Goal: Task Accomplishment & Management: Manage account settings

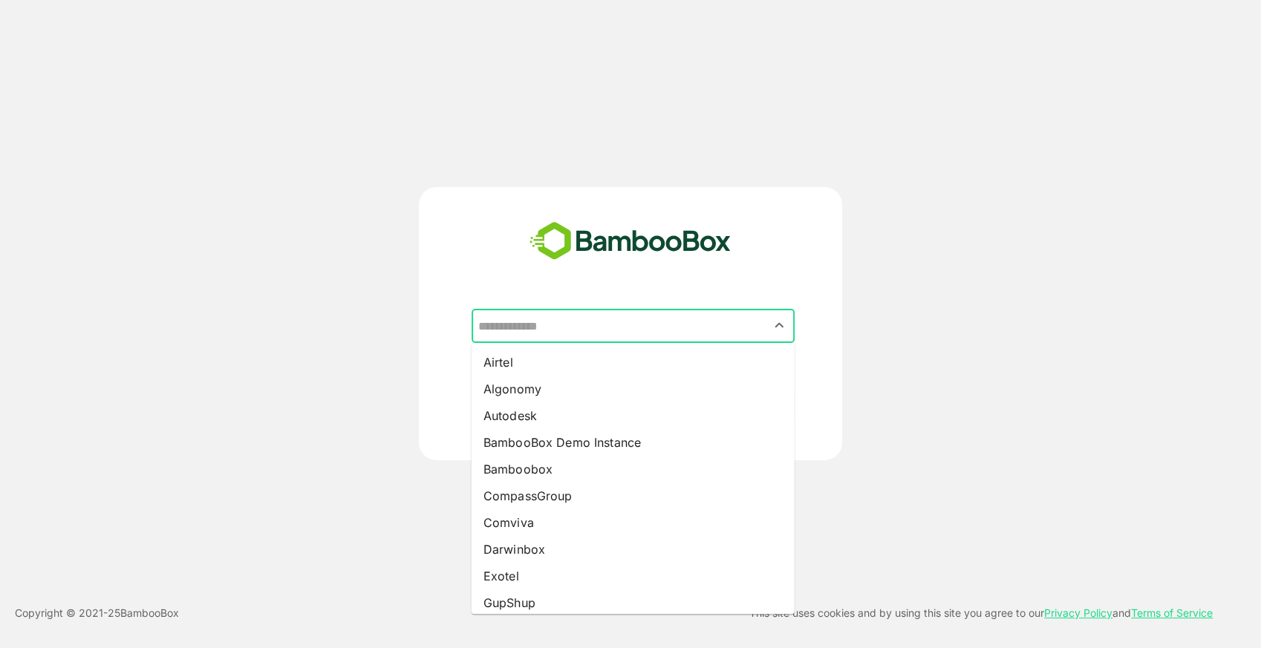
click at [564, 319] on input "text" at bounding box center [633, 326] width 317 height 28
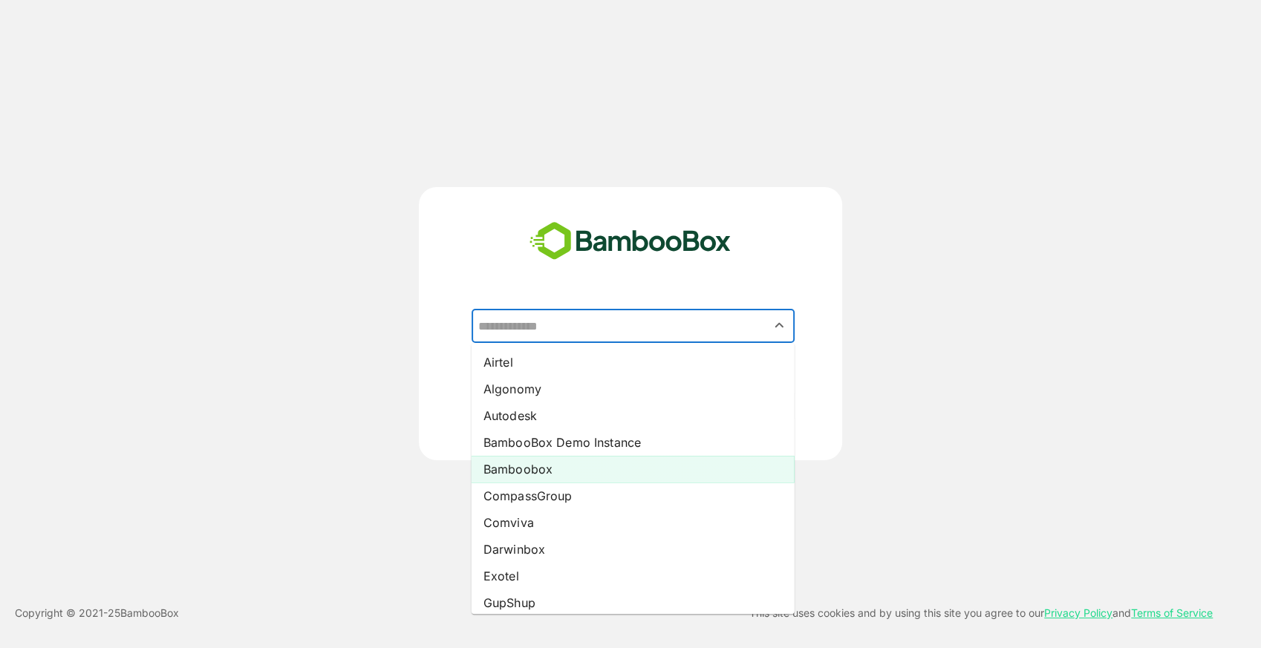
click at [559, 461] on li "Bamboobox" at bounding box center [633, 469] width 323 height 27
type input "*********"
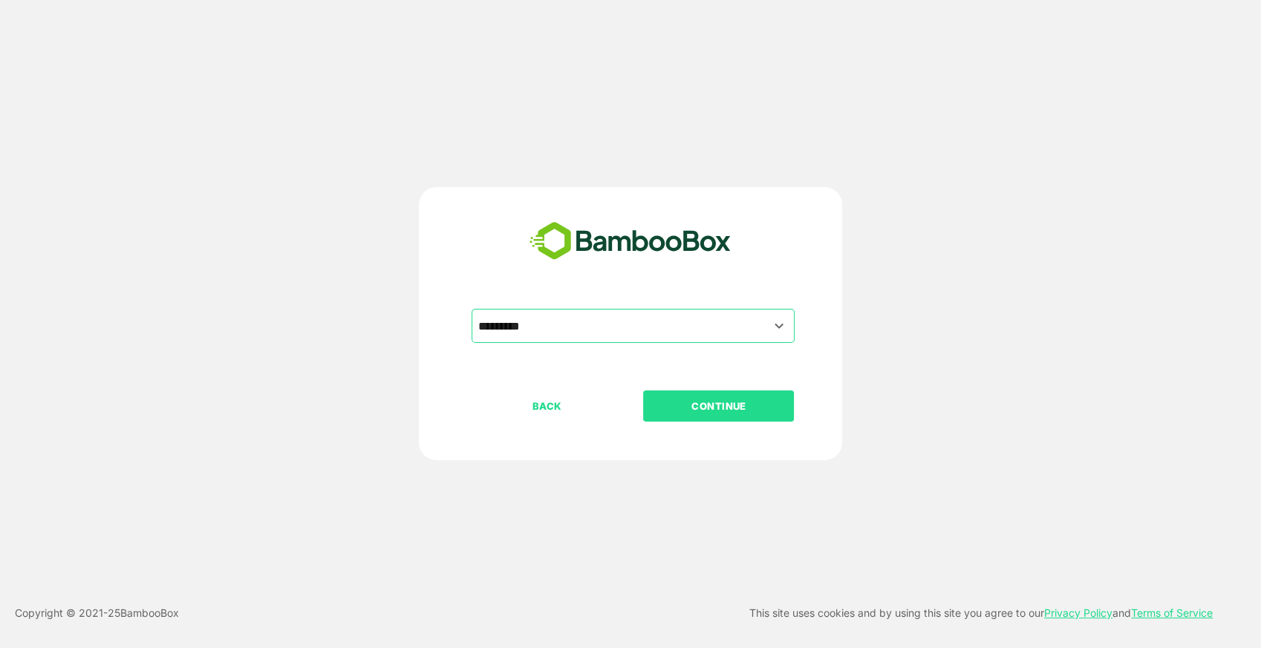
click at [723, 407] on p "CONTINUE" at bounding box center [719, 406] width 149 height 16
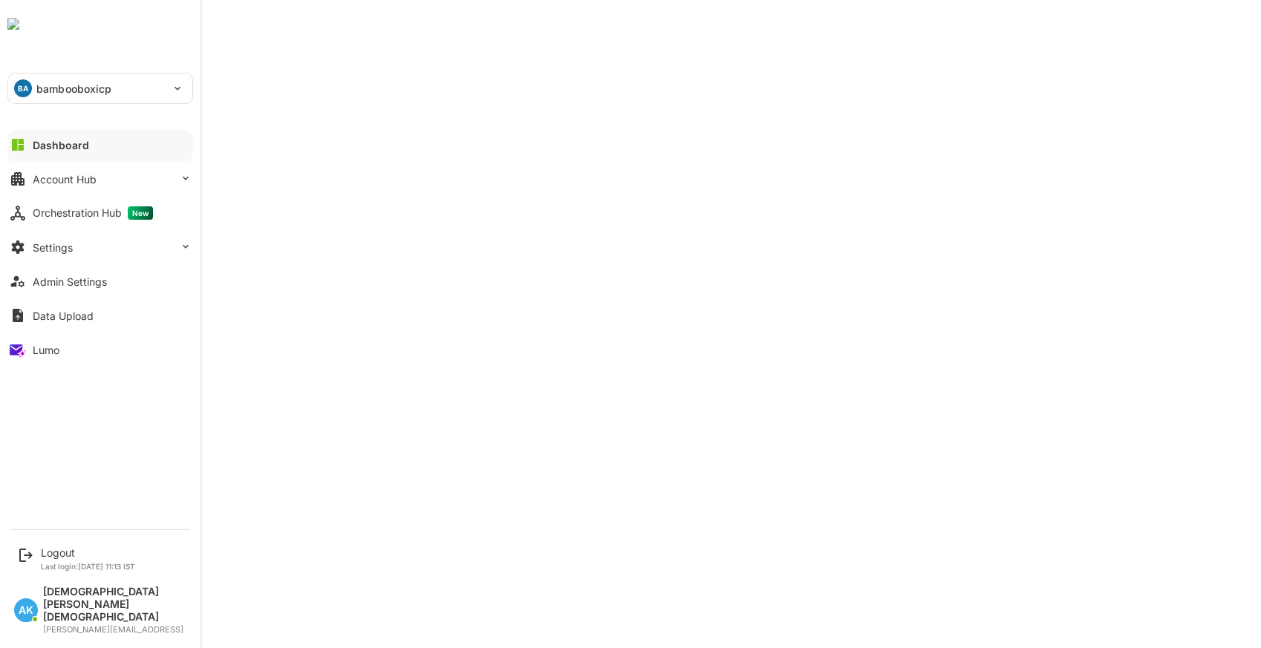
click at [114, 92] on div "BA bambooboxicp" at bounding box center [91, 89] width 166 height 30
click at [114, 92] on div at bounding box center [630, 324] width 1261 height 648
click at [100, 170] on button "Account Hub" at bounding box center [100, 179] width 186 height 30
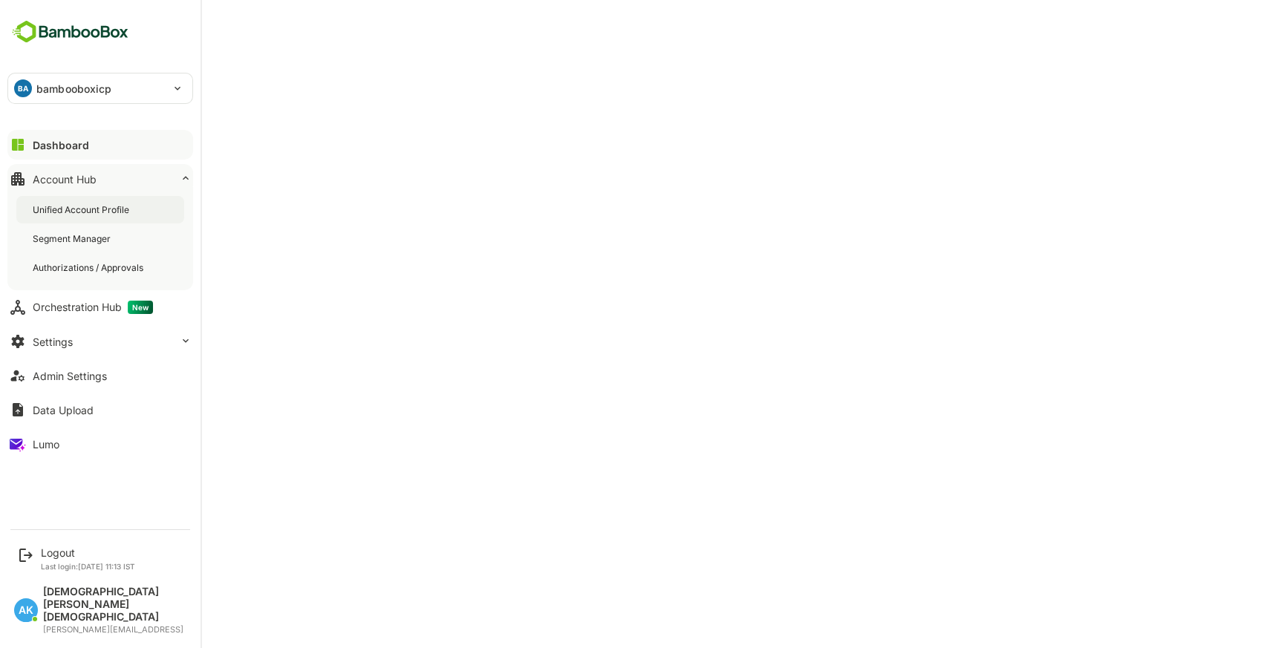
click at [98, 202] on div "Unified Account Profile" at bounding box center [100, 209] width 168 height 27
drag, startPoint x: 68, startPoint y: 591, endPoint x: 61, endPoint y: 569, distance: 23.5
click at [61, 569] on div "Logout Last login: [DATE] 11:13 IST" at bounding box center [101, 558] width 183 height 39
click at [77, 559] on div "Logout" at bounding box center [88, 553] width 94 height 13
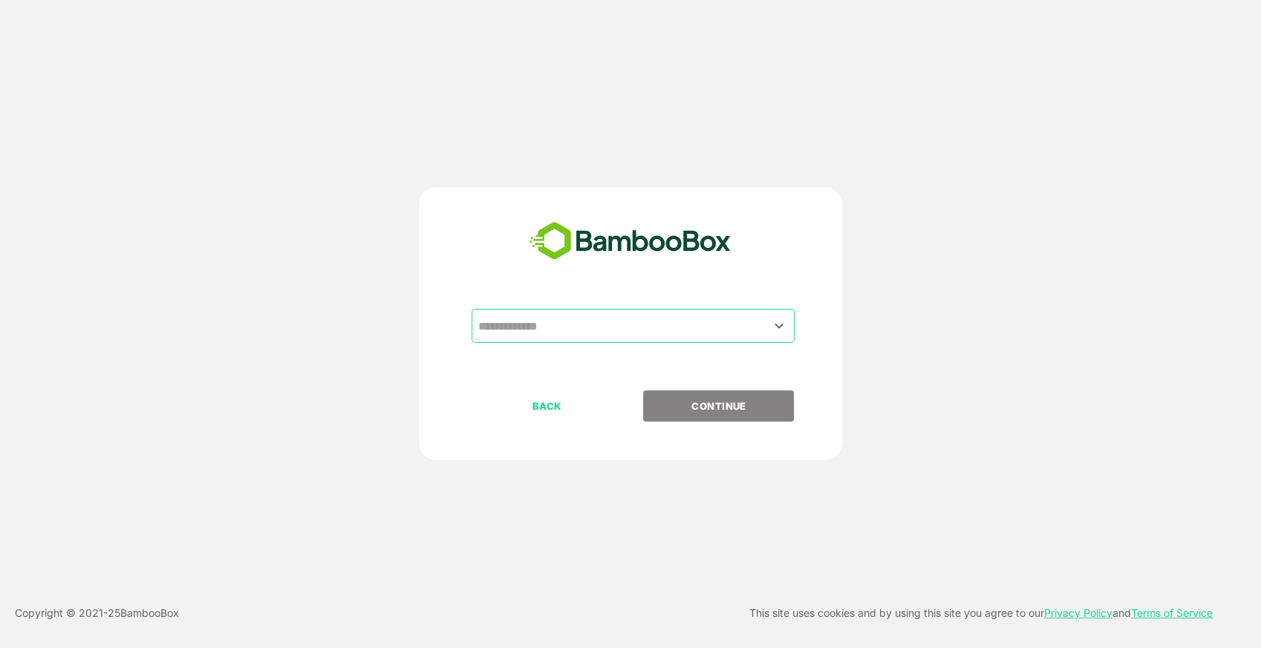
click at [609, 322] on input "text" at bounding box center [633, 326] width 317 height 28
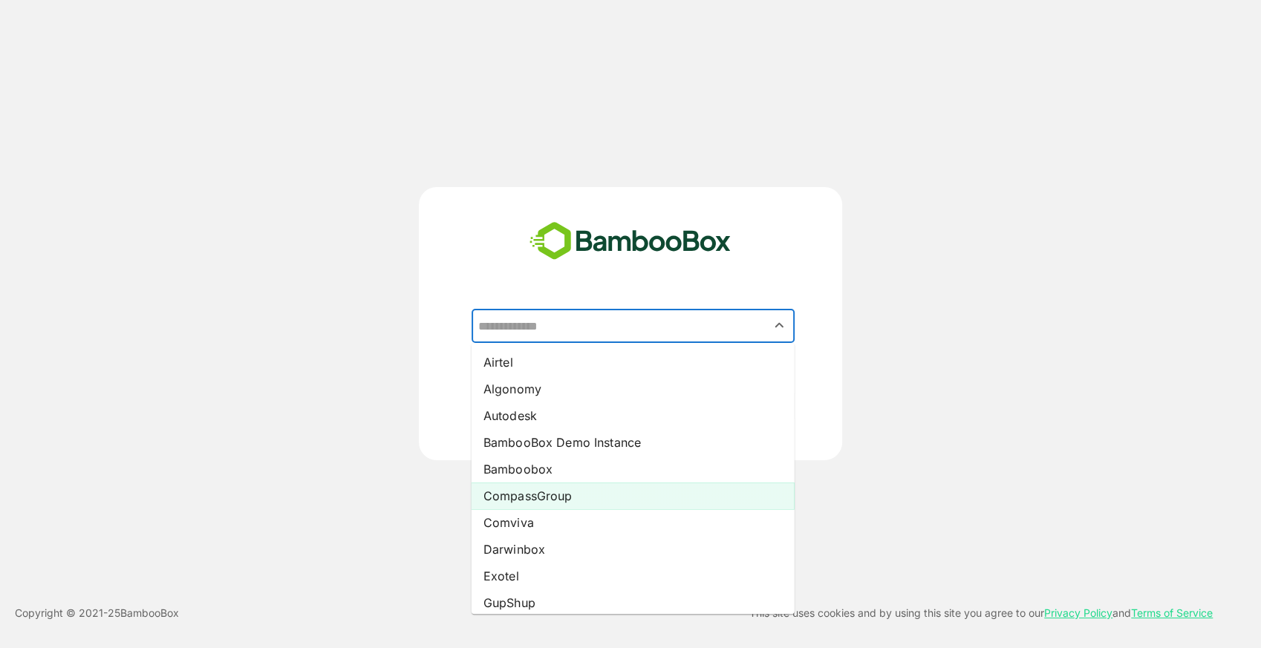
click at [580, 494] on li "CompassGroup" at bounding box center [633, 496] width 323 height 27
type input "**********"
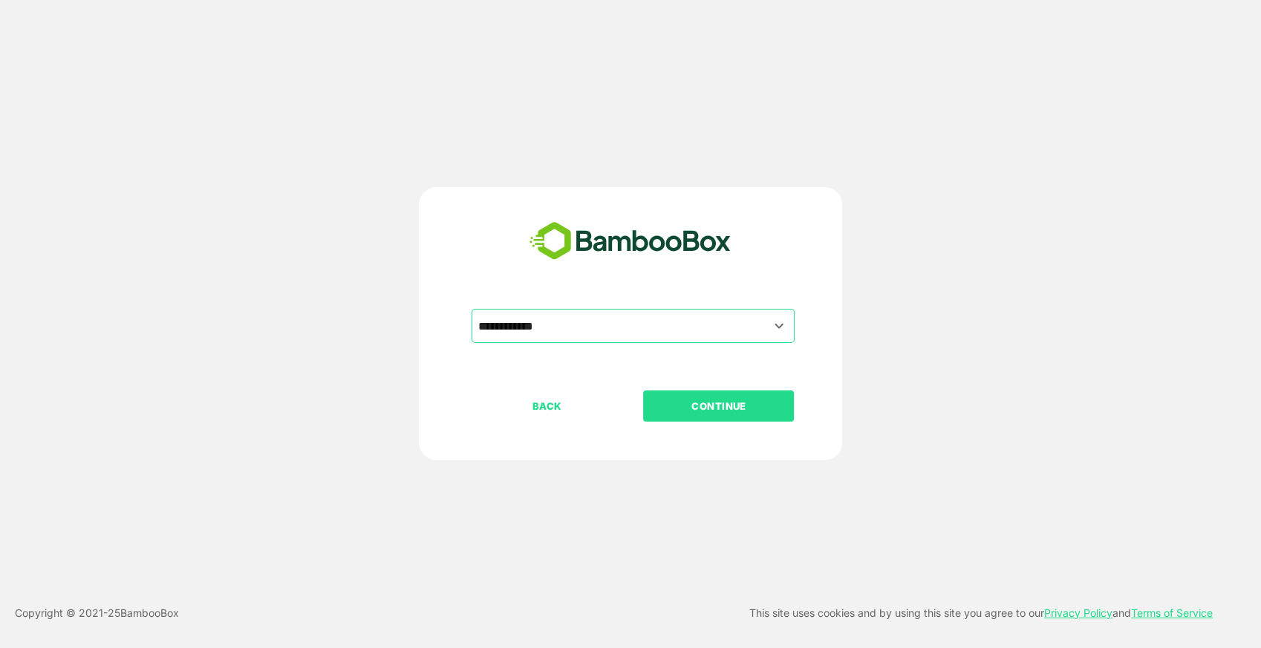
click at [735, 406] on p "CONTINUE" at bounding box center [719, 406] width 149 height 16
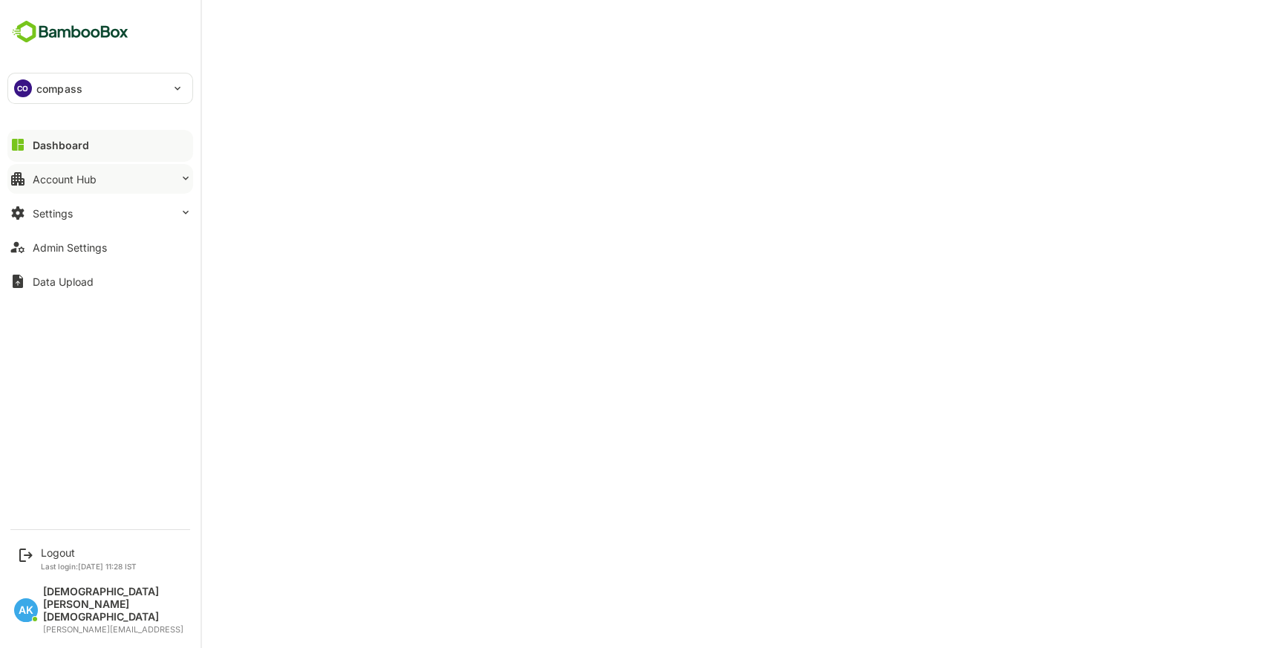
click at [104, 186] on button "Account Hub" at bounding box center [100, 179] width 186 height 30
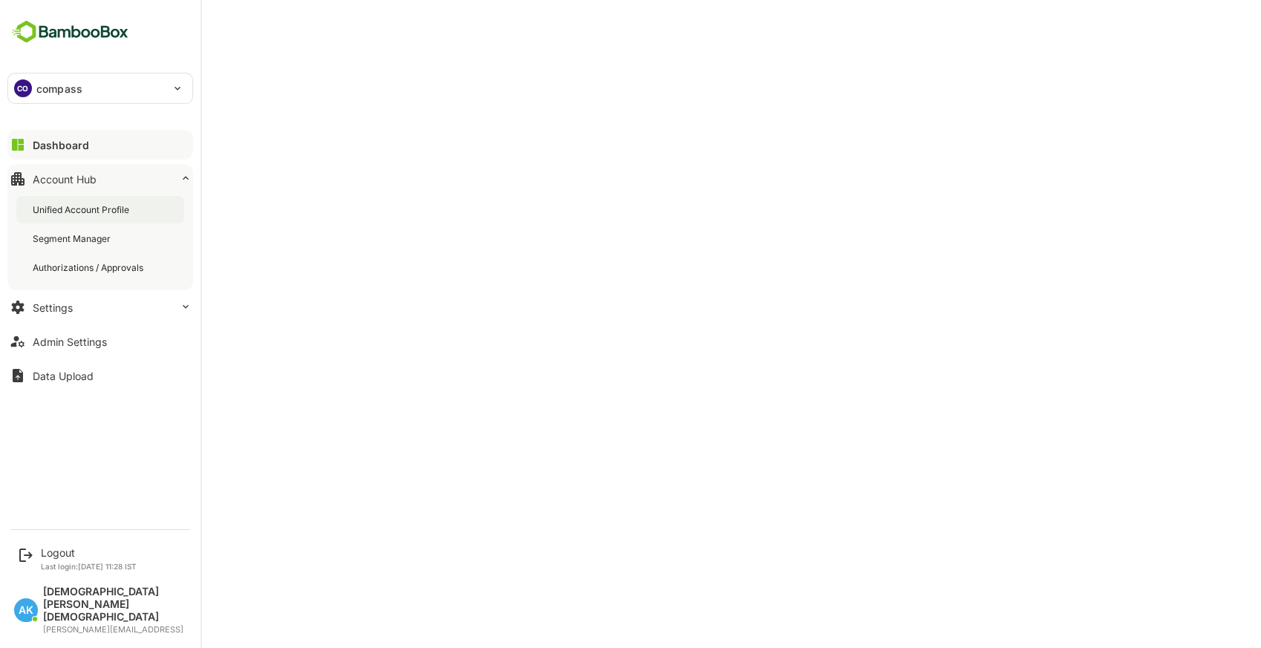
click at [104, 199] on div "Unified Account Profile" at bounding box center [100, 209] width 168 height 27
click at [72, 334] on button "Admin Settings" at bounding box center [100, 342] width 186 height 30
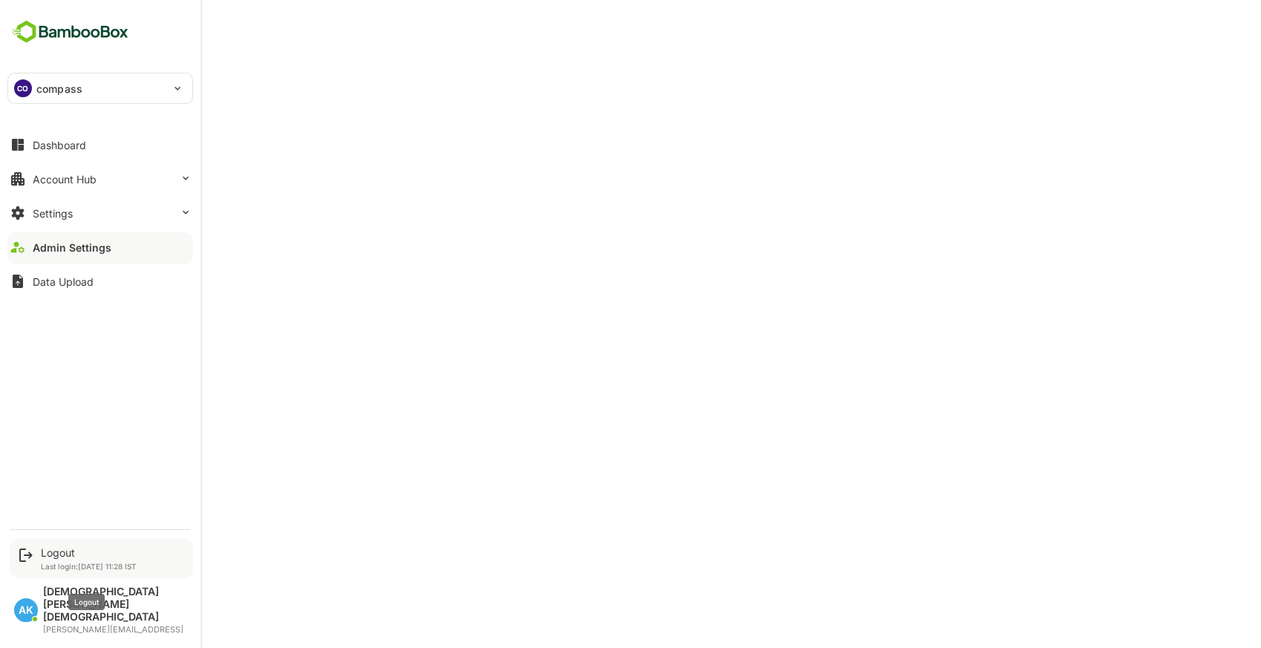
click at [62, 559] on div "Logout" at bounding box center [89, 553] width 96 height 13
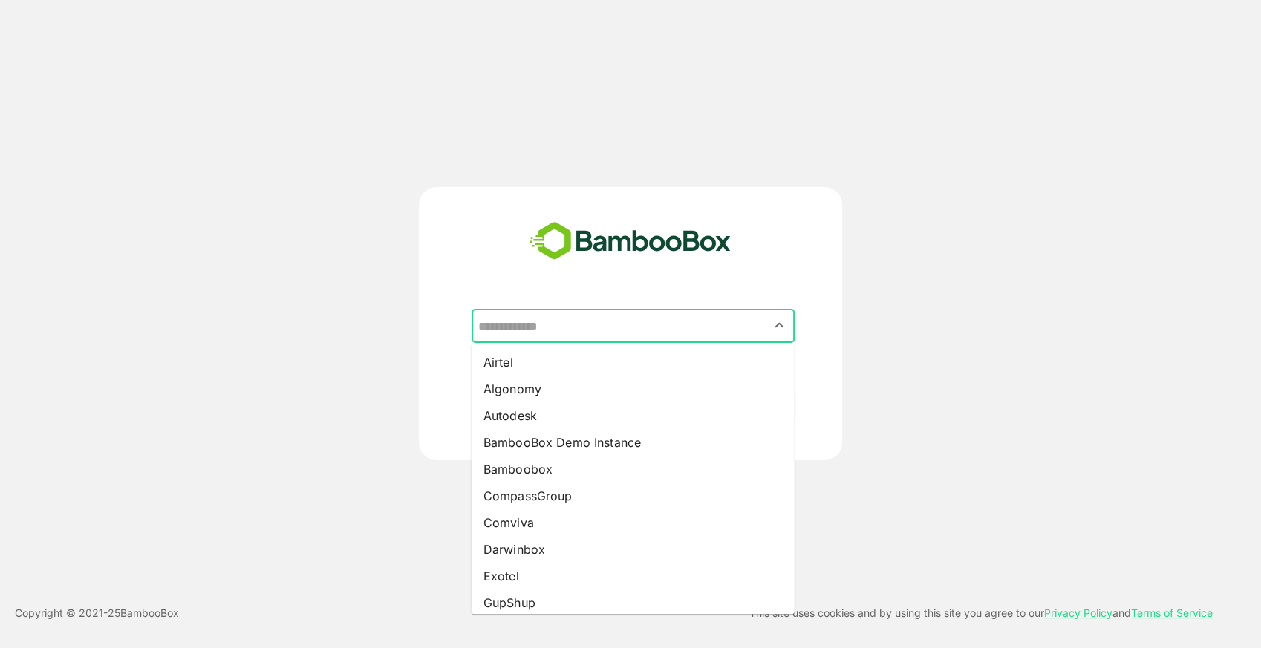
click at [602, 318] on input "text" at bounding box center [633, 326] width 317 height 28
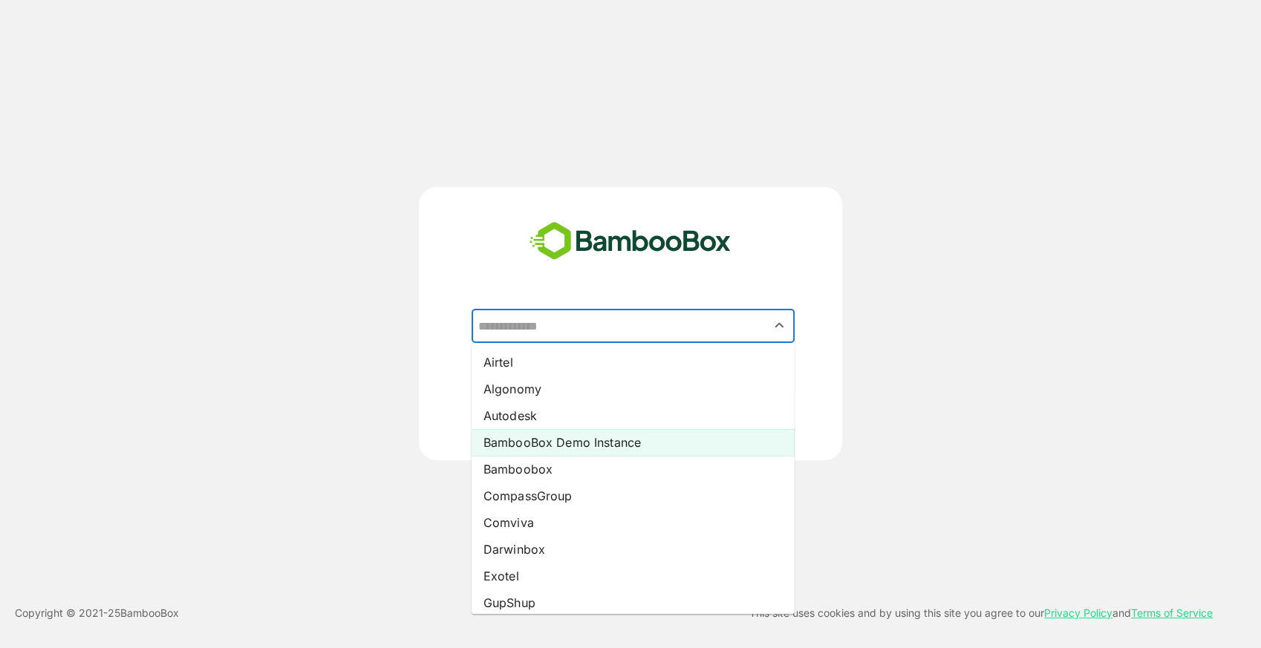
click at [550, 447] on li "BambooBox Demo Instance" at bounding box center [633, 442] width 323 height 27
type input "**********"
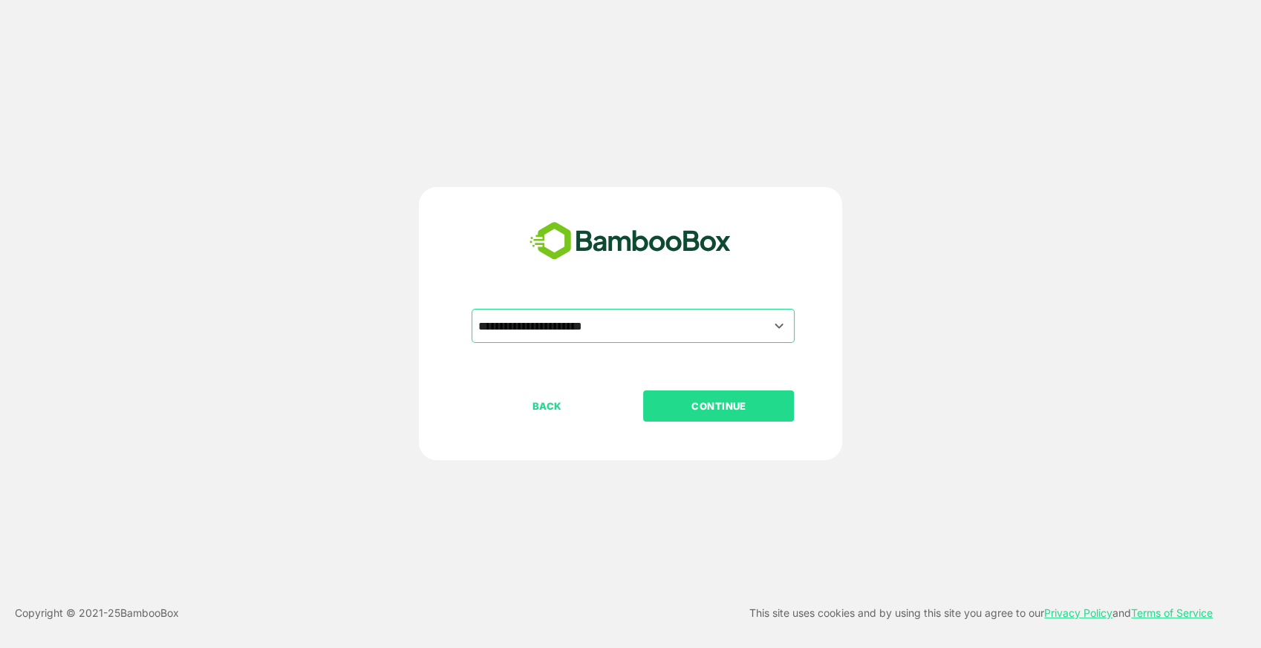
click at [722, 410] on p "CONTINUE" at bounding box center [719, 406] width 149 height 16
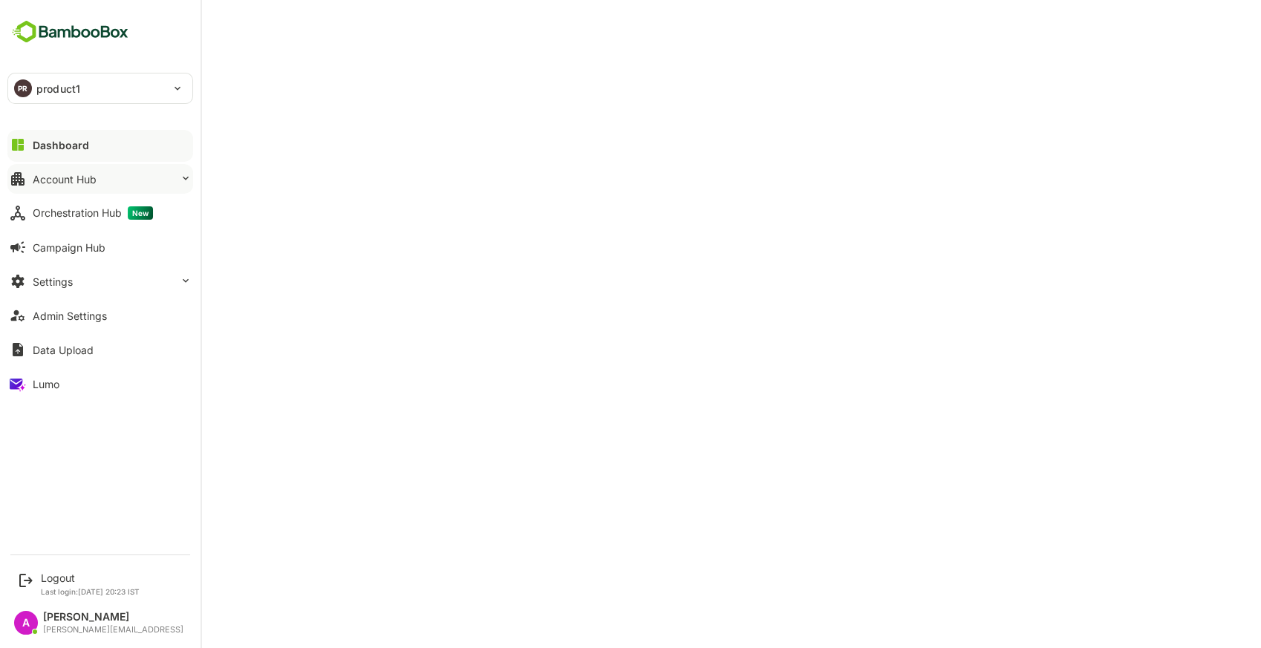
click at [73, 191] on button "Account Hub" at bounding box center [100, 179] width 186 height 30
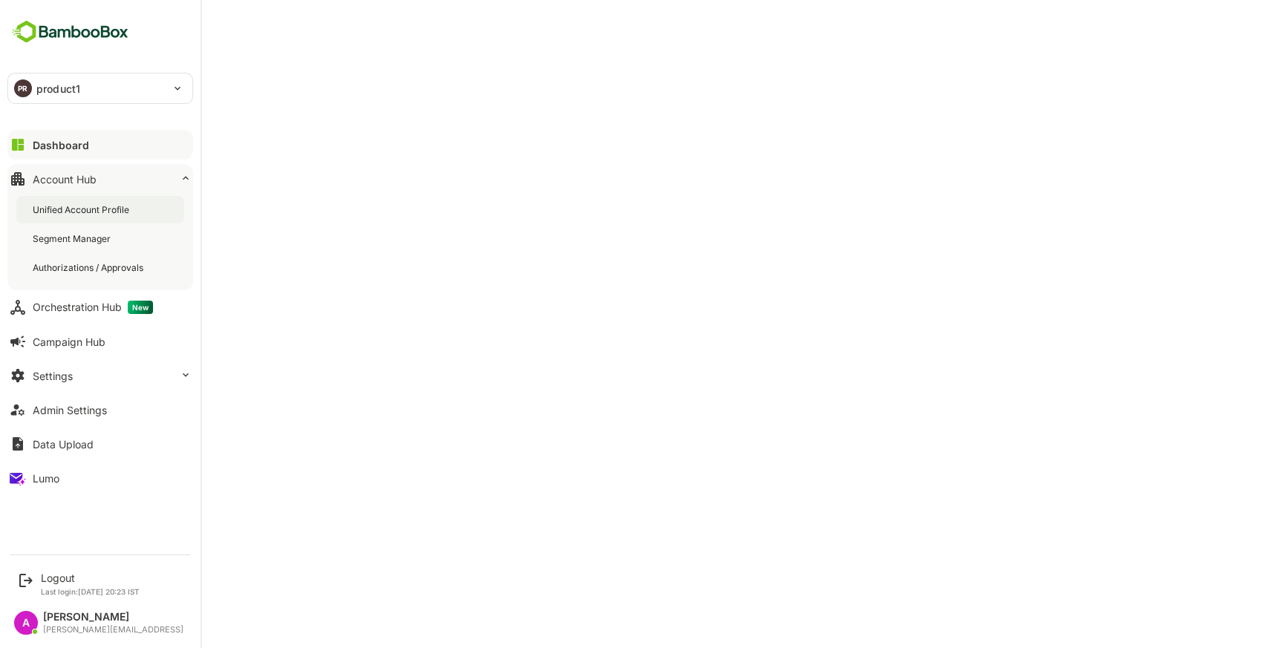
click at [105, 209] on div "Unified Account Profile" at bounding box center [83, 210] width 100 height 13
